Goal: Use online tool/utility

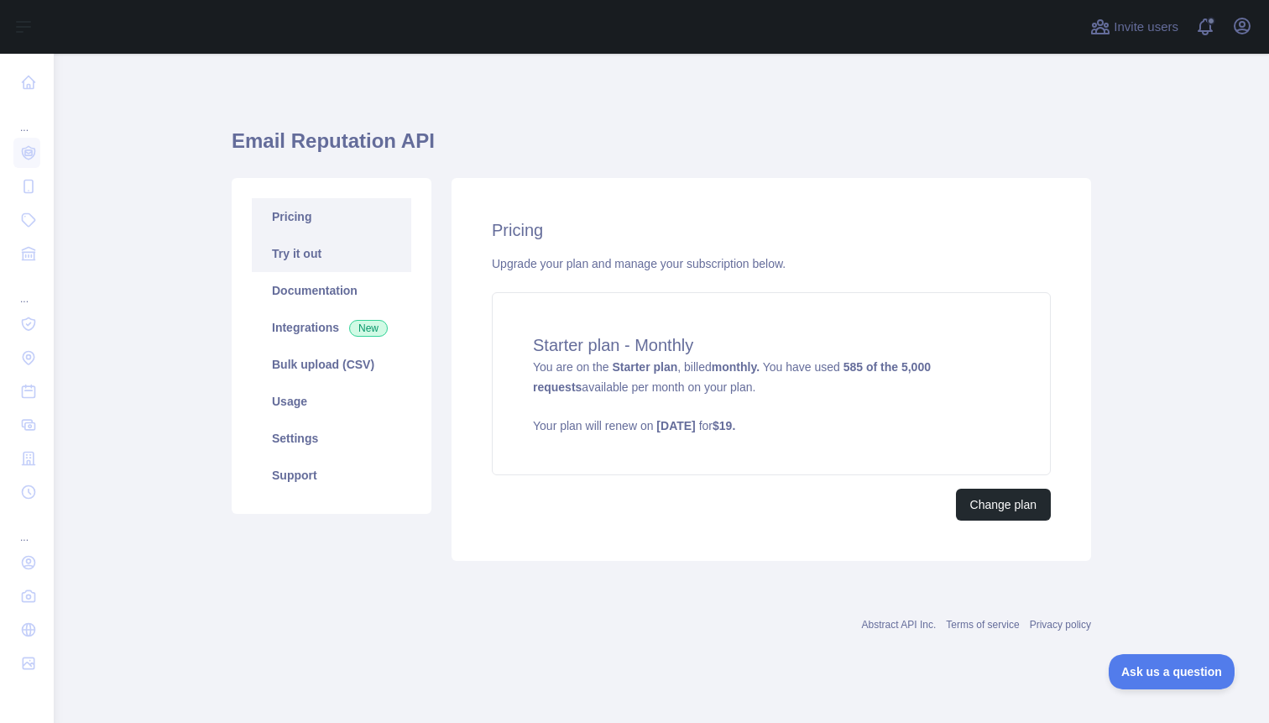
click at [322, 258] on link "Try it out" at bounding box center [332, 253] width 160 height 37
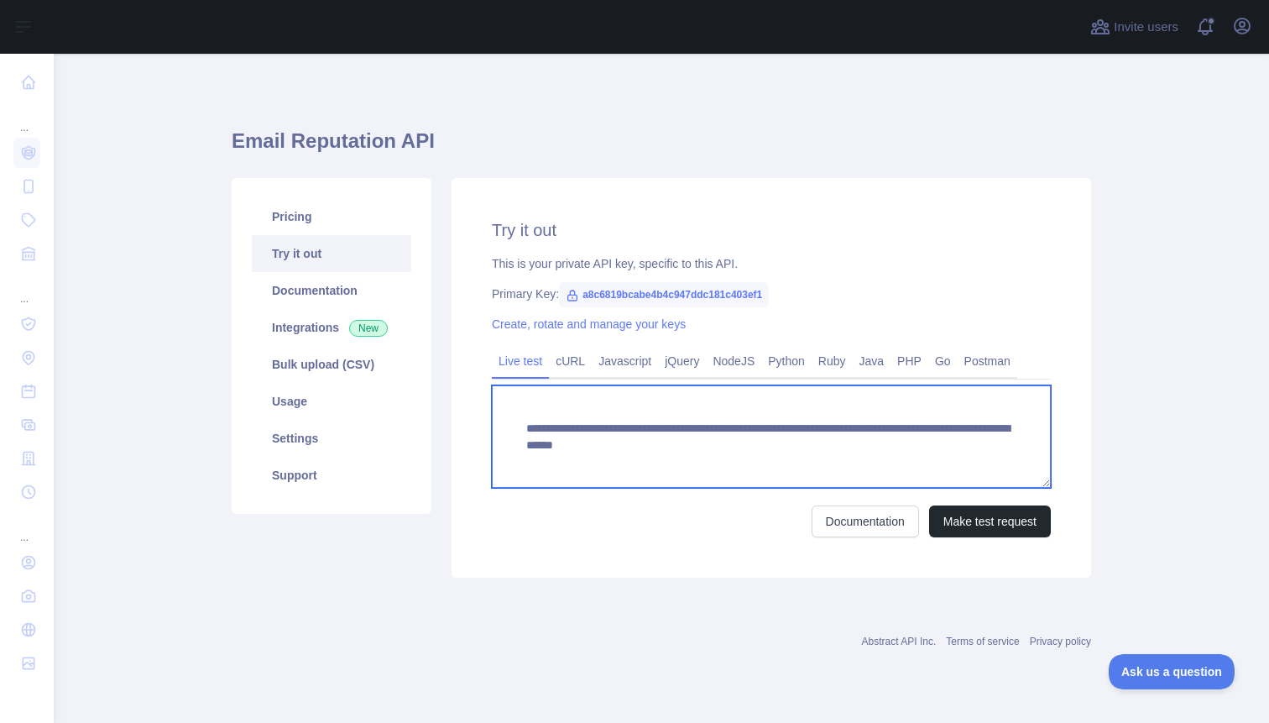
scroll to position [17, 0]
drag, startPoint x: 833, startPoint y: 446, endPoint x: 839, endPoint y: 479, distance: 34.1
click at [839, 479] on textarea "**********" at bounding box center [771, 436] width 559 height 102
paste textarea "**********"
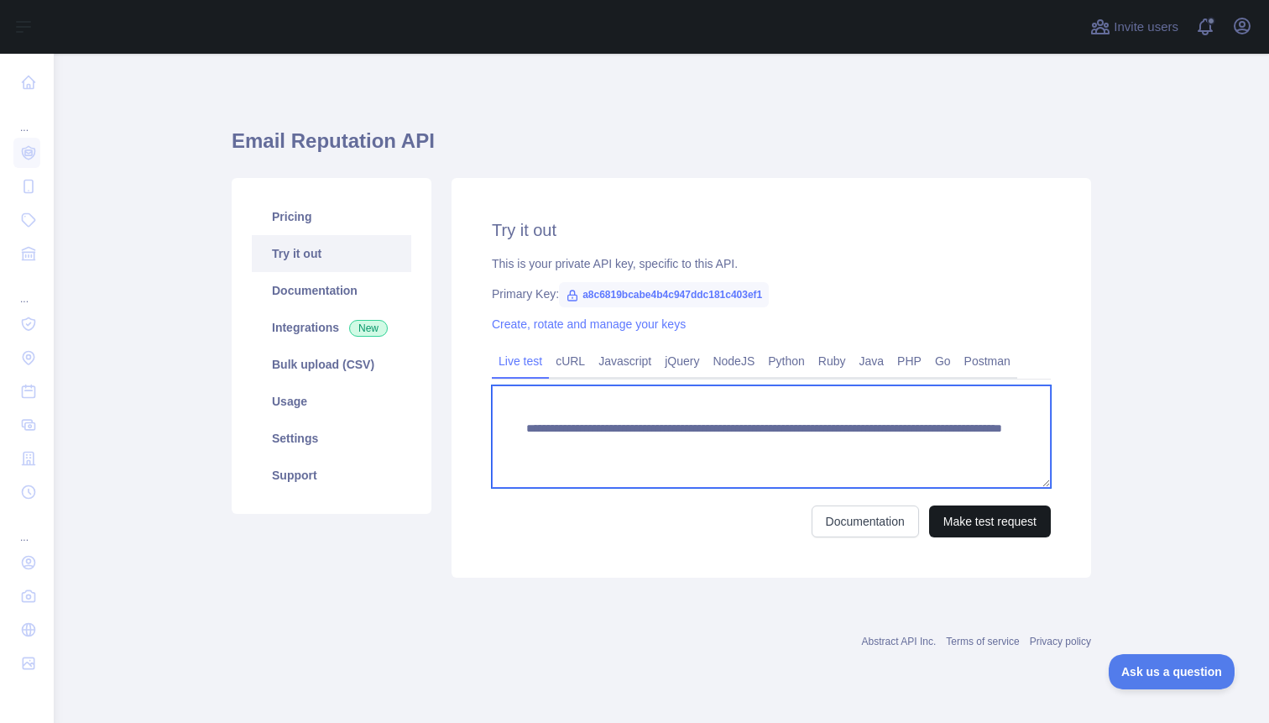
type textarea "**********"
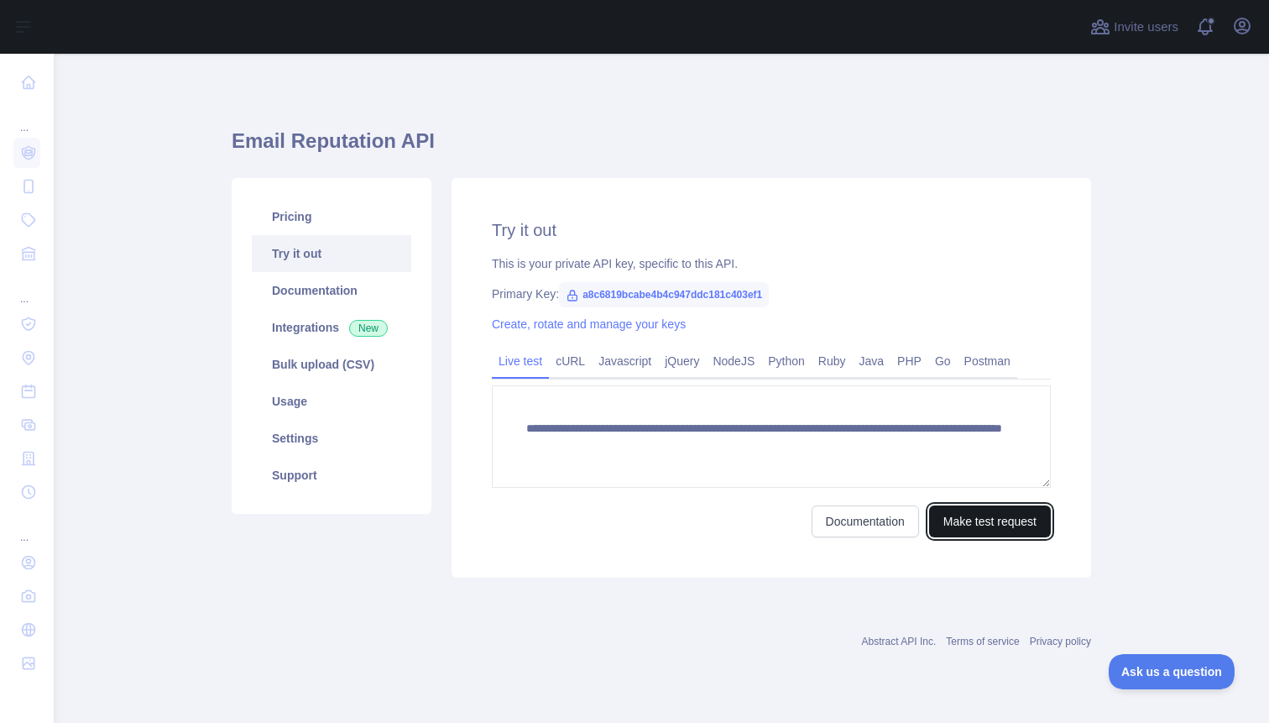
click at [985, 523] on button "Make test request" at bounding box center [990, 521] width 122 height 32
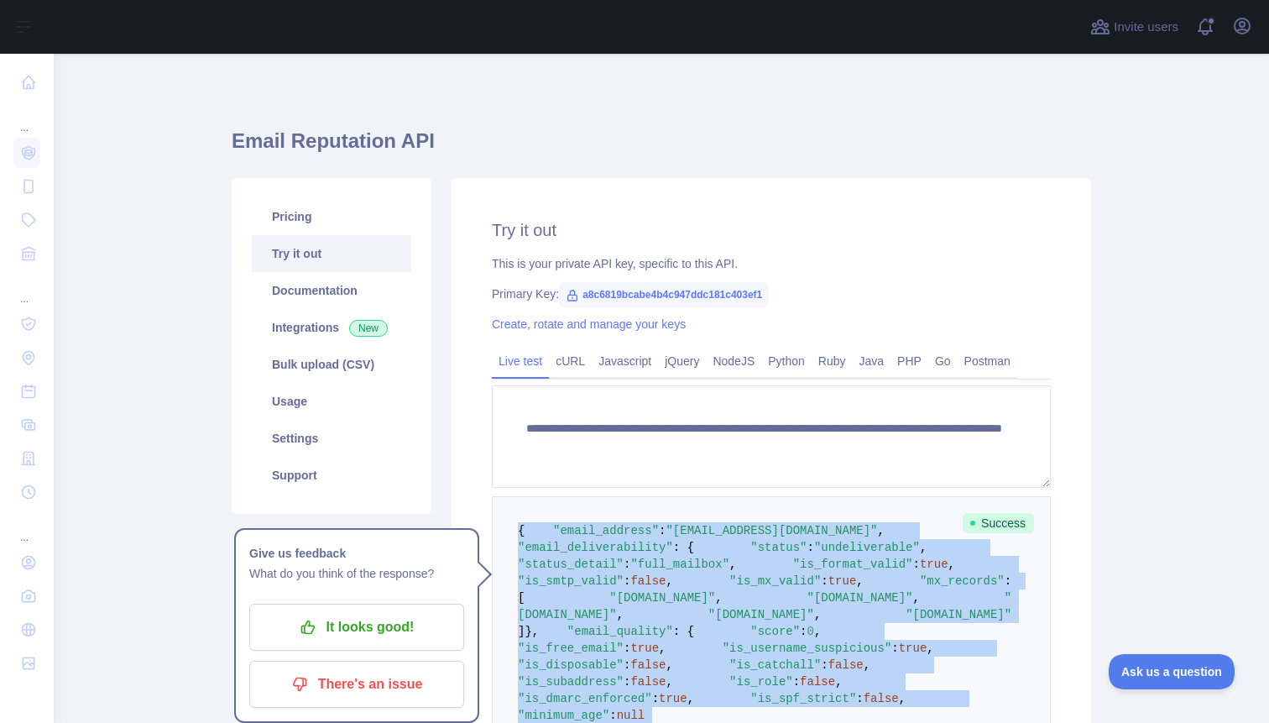
drag, startPoint x: 527, startPoint y: 643, endPoint x: 505, endPoint y: 529, distance: 116.2
copy code "{ "email_address" : "[EMAIL_ADDRESS][DOMAIN_NAME]" , "email_deliverability" : {…"
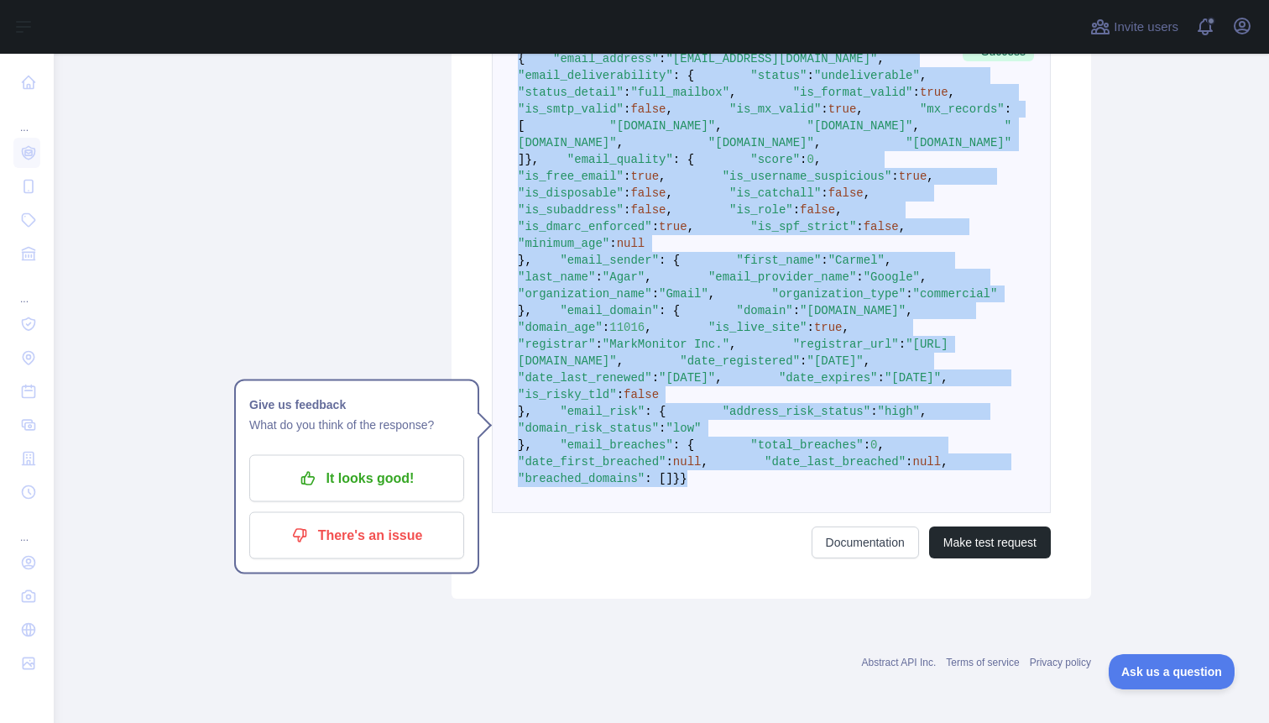
click at [913, 301] on span ""commercial"" at bounding box center [955, 293] width 85 height 13
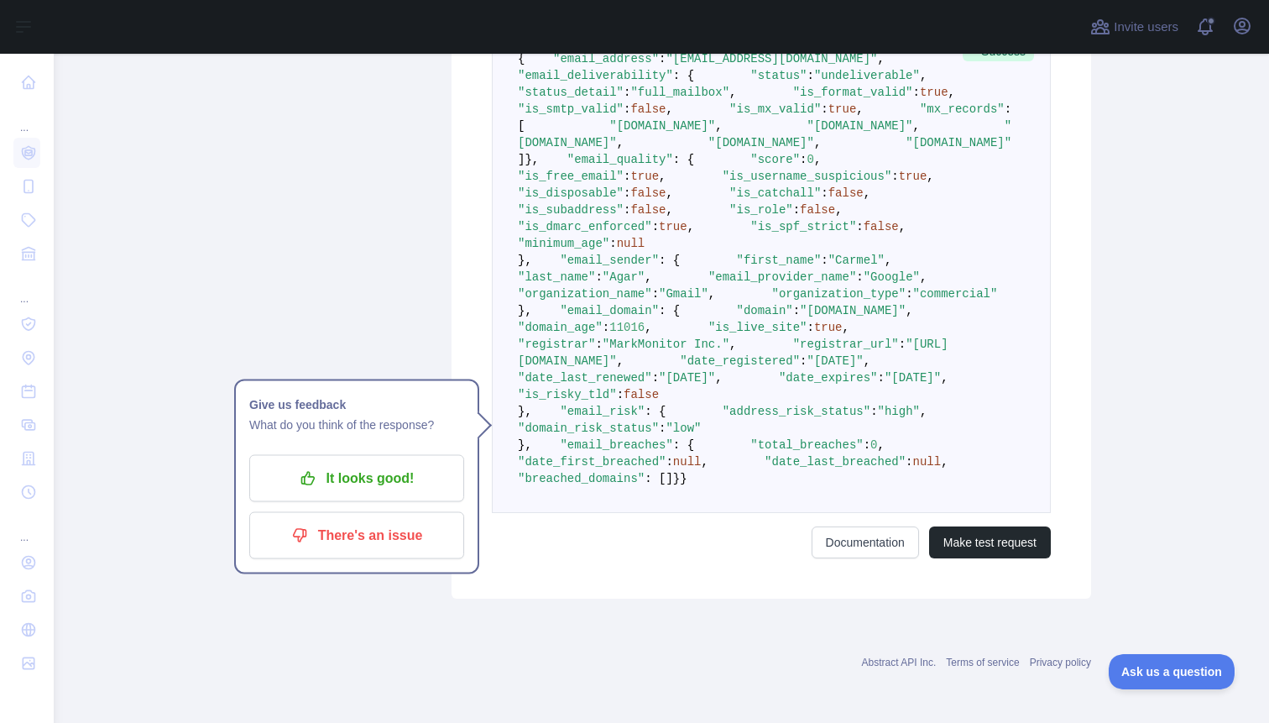
scroll to position [715, 0]
drag, startPoint x: 580, startPoint y: 604, endPoint x: 766, endPoint y: 603, distance: 185.5
click at [766, 418] on span ""address_risk_status" : "high" ," at bounding box center [796, 411] width 261 height 13
click at [666, 418] on span at bounding box center [694, 411] width 56 height 13
drag, startPoint x: 571, startPoint y: 602, endPoint x: 887, endPoint y: 600, distance: 316.5
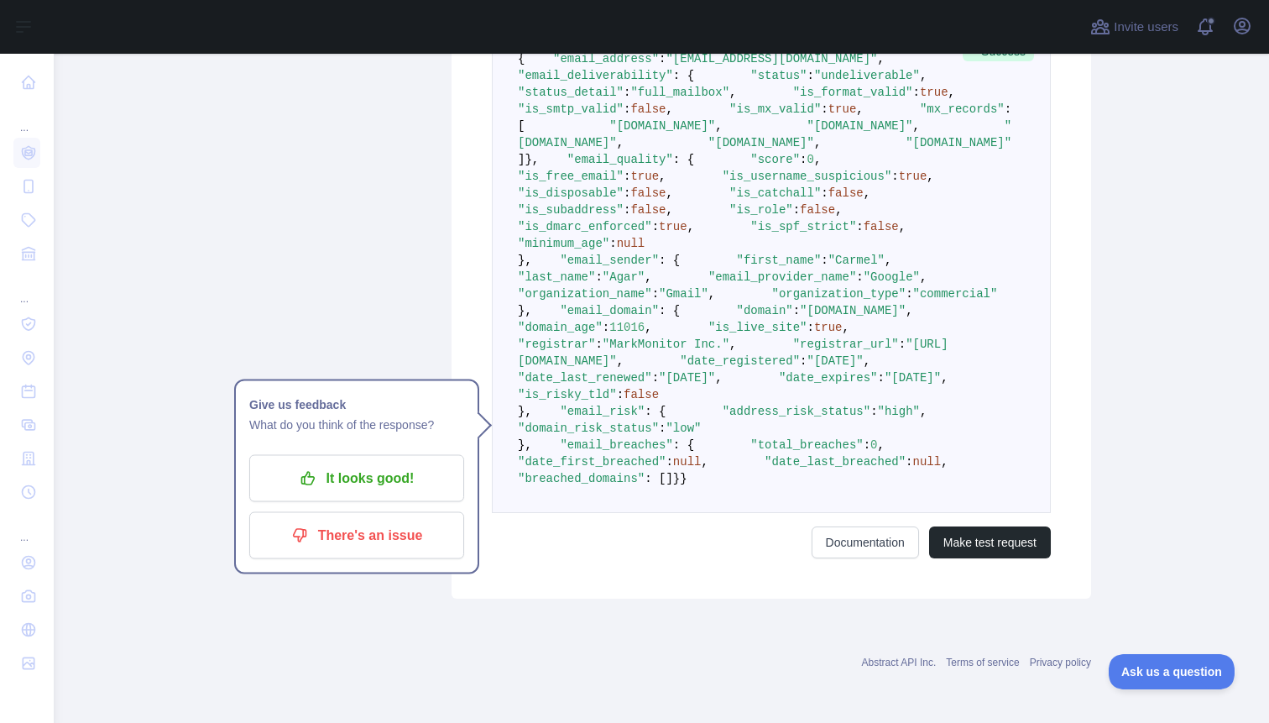
click at [887, 513] on pre "{ "email_address" : "[EMAIL_ADDRESS][DOMAIN_NAME]" , "email_deliverability" : {…" at bounding box center [771, 268] width 559 height 489
drag, startPoint x: 779, startPoint y: 603, endPoint x: 561, endPoint y: 601, distance: 218.3
click at [666, 418] on span ""address_risk_status" : "high" ," at bounding box center [796, 411] width 261 height 13
copy span ""address_risk_status" : "high""
